Goal: Navigation & Orientation: Find specific page/section

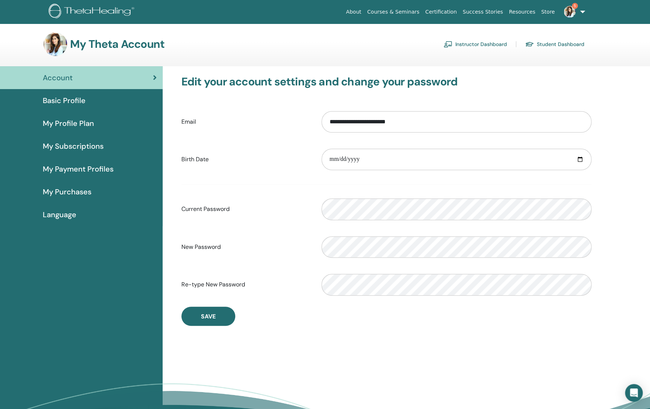
click at [488, 41] on link "Instructor Dashboard" at bounding box center [474, 44] width 63 height 12
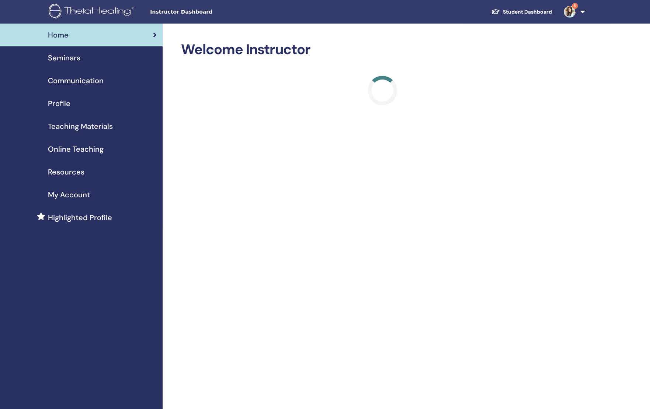
click at [75, 59] on span "Seminars" at bounding box center [64, 57] width 32 height 11
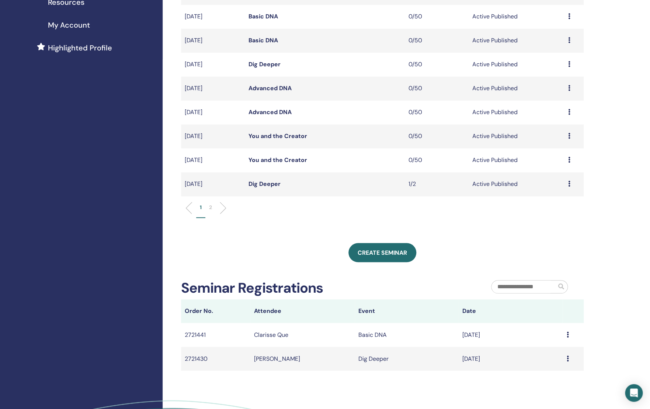
scroll to position [251, 0]
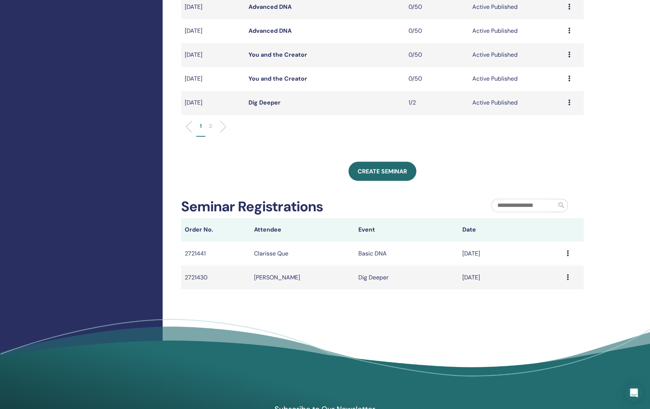
click at [276, 105] on link "Dig Deeper" at bounding box center [264, 103] width 32 height 8
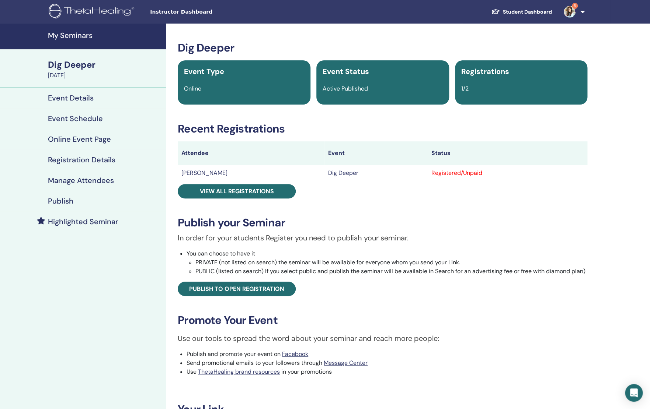
click at [66, 35] on h4 "My Seminars" at bounding box center [105, 35] width 114 height 9
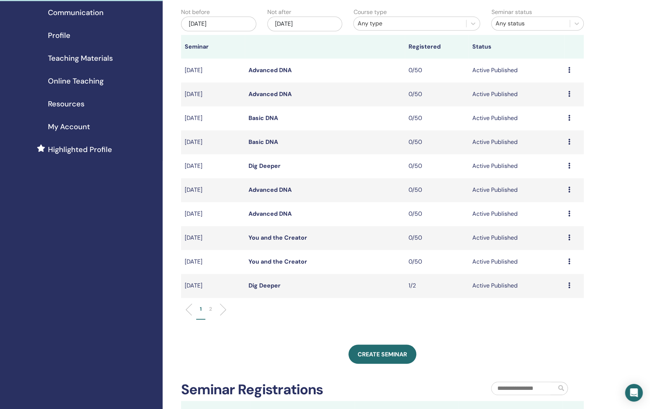
scroll to position [84, 0]
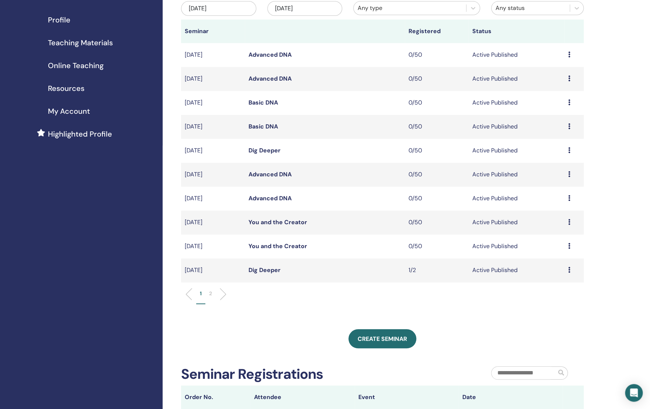
click at [210, 297] on p "2" at bounding box center [210, 294] width 3 height 8
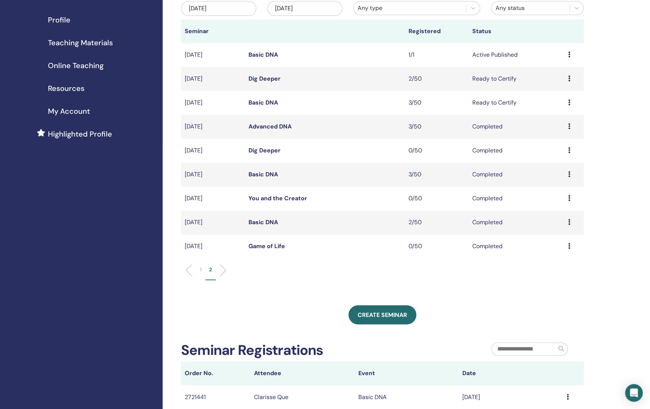
click at [259, 59] on link "Basic DNA" at bounding box center [262, 55] width 29 height 8
